Goal: Find specific page/section: Find specific page/section

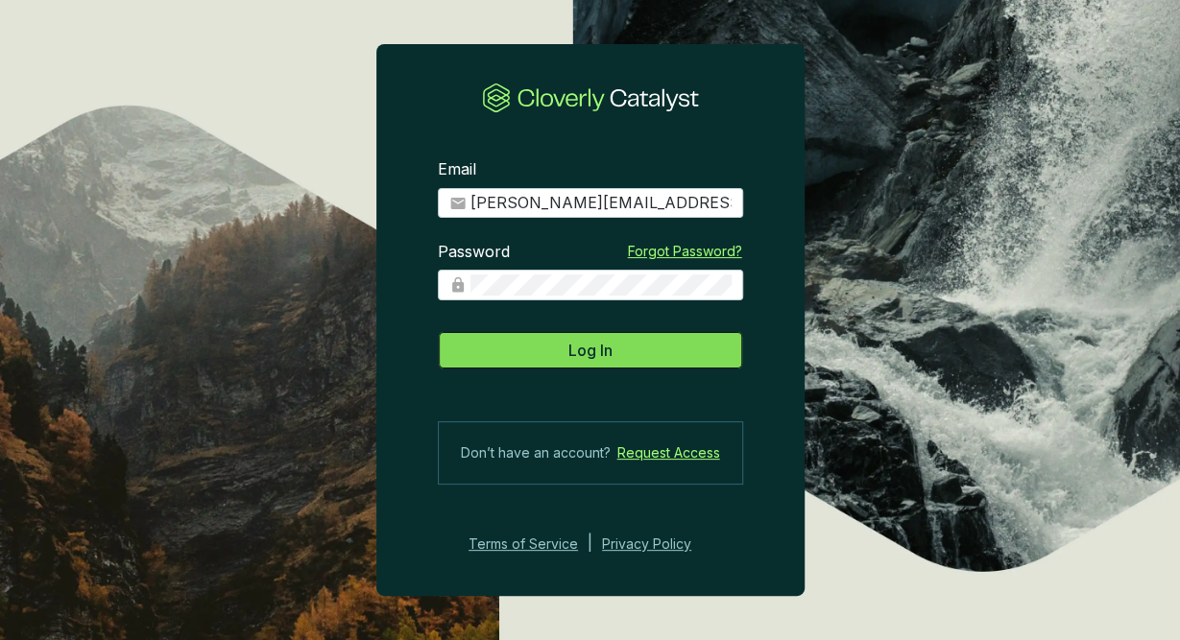
click at [629, 356] on button "Log In" at bounding box center [590, 350] width 305 height 38
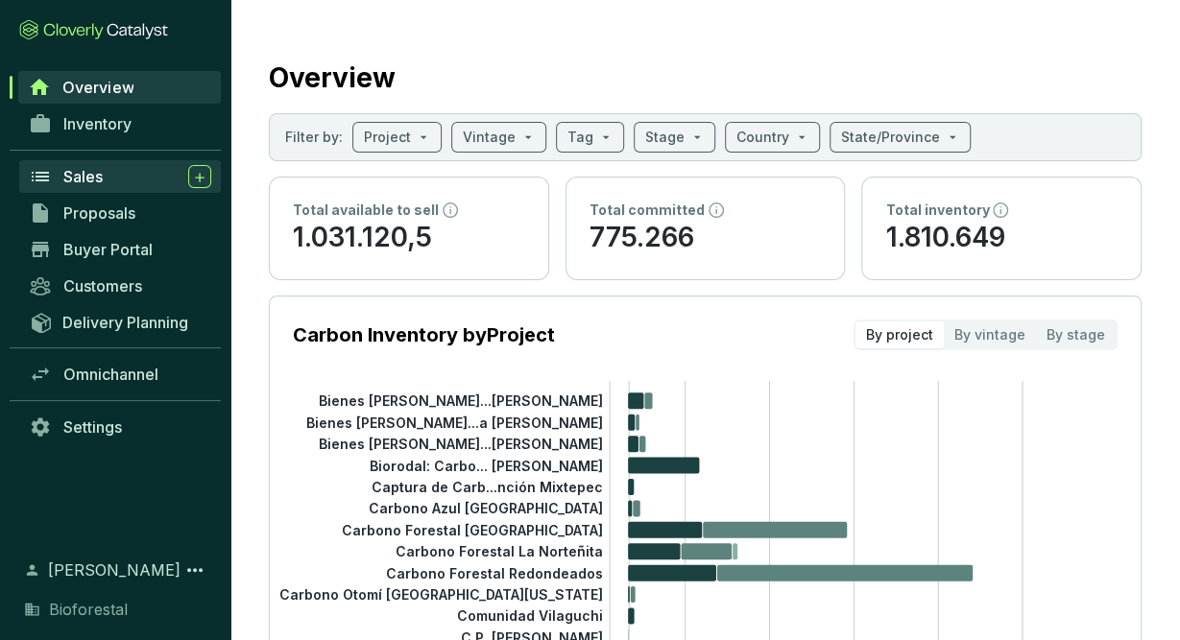
click at [107, 162] on link "Sales" at bounding box center [120, 176] width 202 height 33
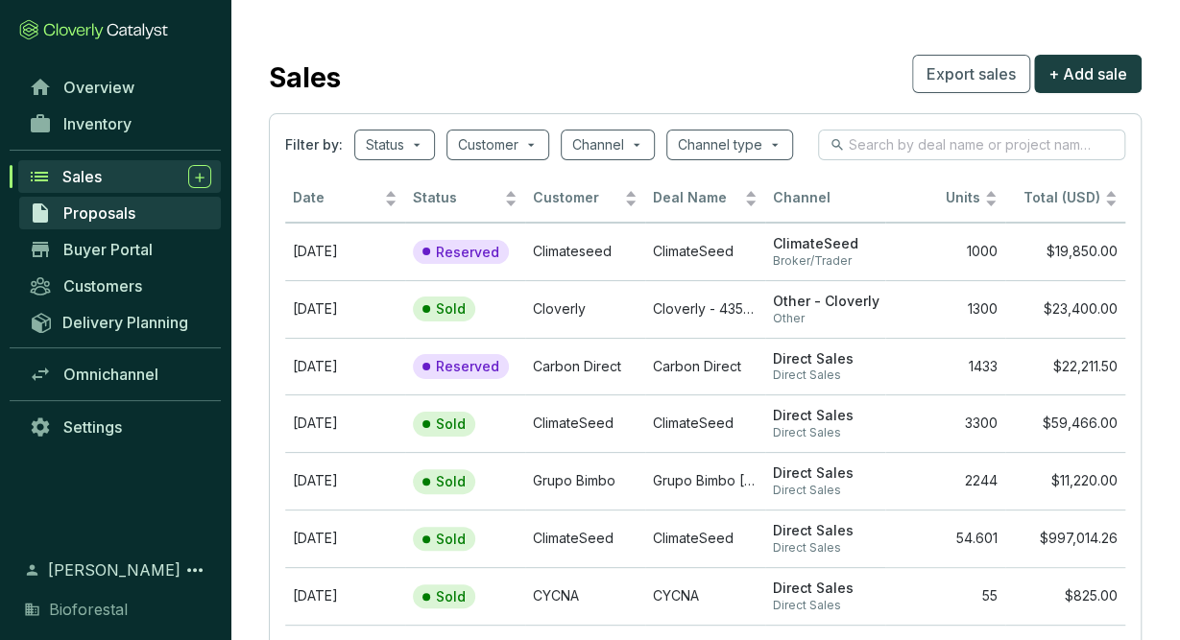
click at [149, 216] on link "Proposals" at bounding box center [120, 213] width 202 height 33
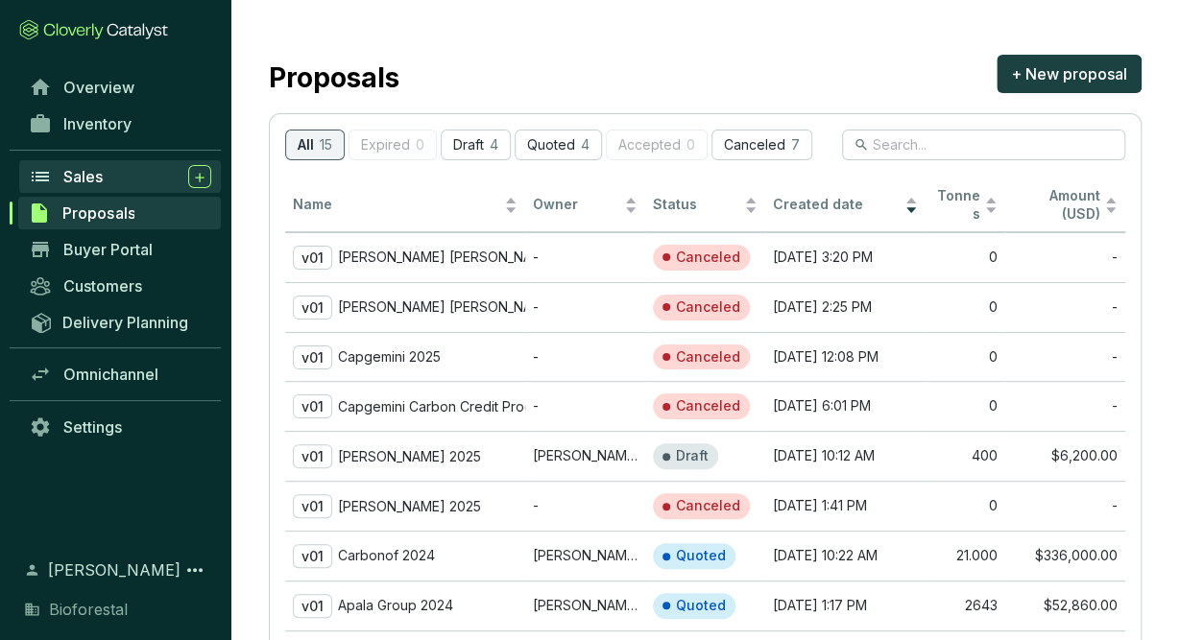
click at [150, 178] on div "Sales" at bounding box center [137, 176] width 148 height 23
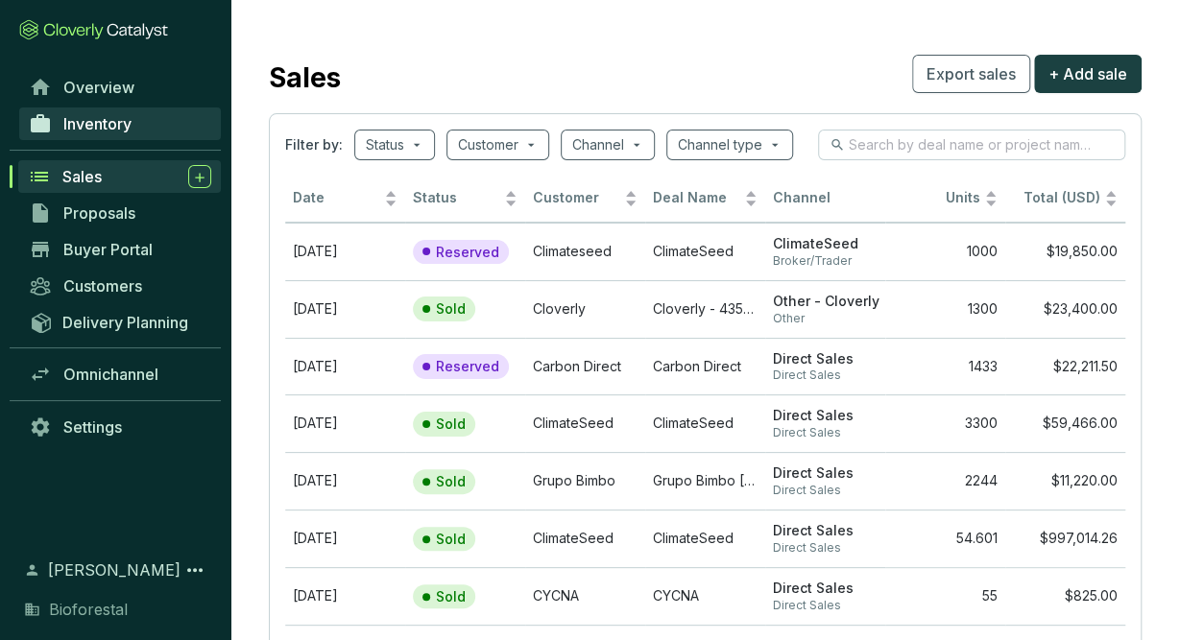
click at [158, 118] on link "Inventory" at bounding box center [120, 124] width 202 height 33
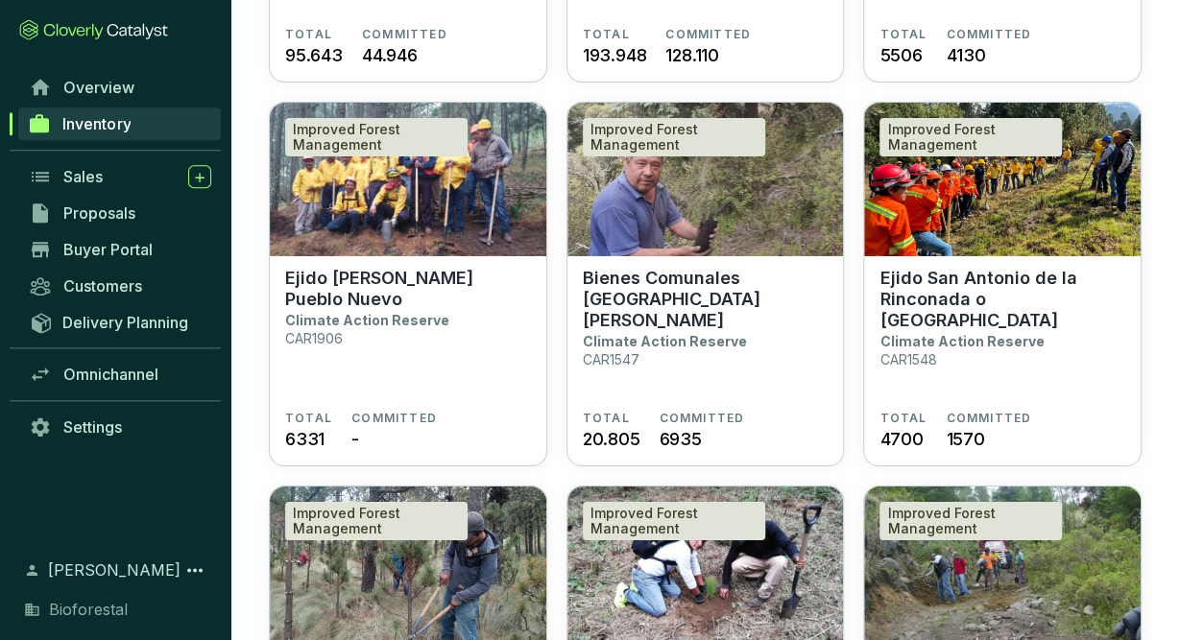
scroll to position [3151, 0]
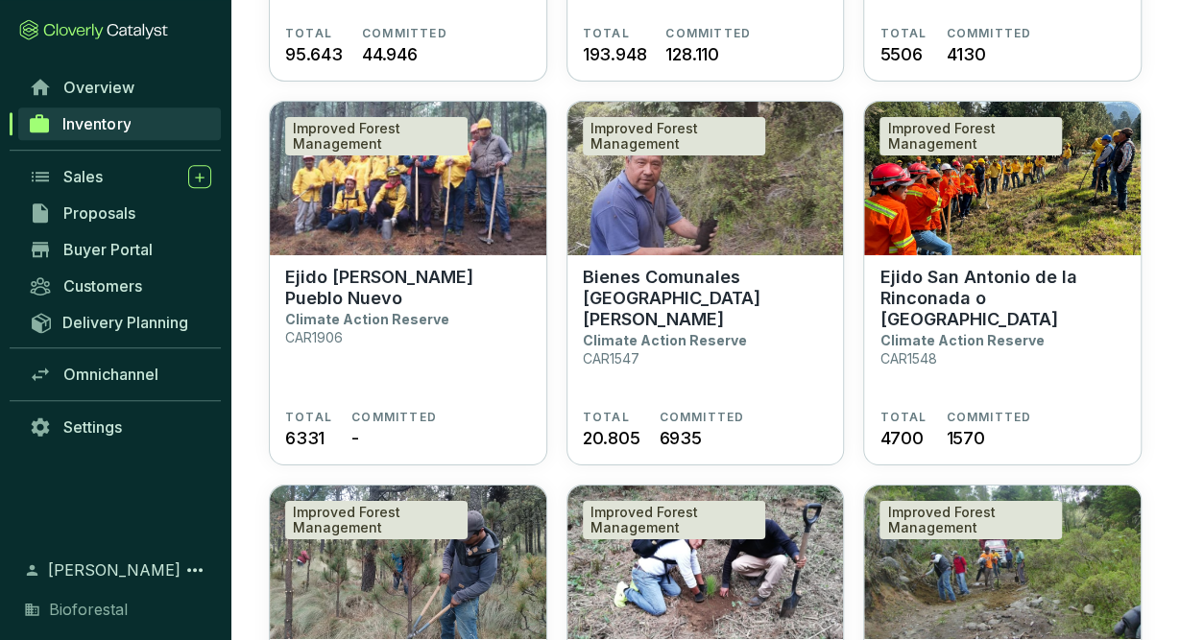
click at [759, 339] on section "Bienes Comunales [GEOGRAPHIC_DATA][PERSON_NAME] Climate Action Reserve CAR1547" at bounding box center [706, 338] width 246 height 143
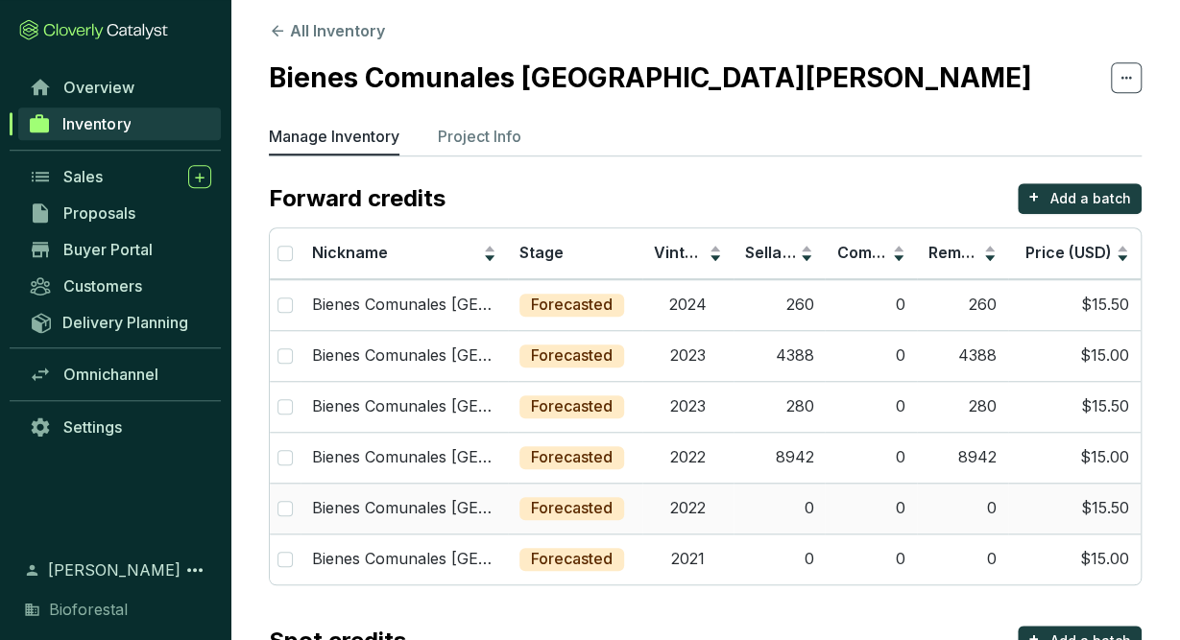
scroll to position [8, 0]
